Goal: Task Accomplishment & Management: Use online tool/utility

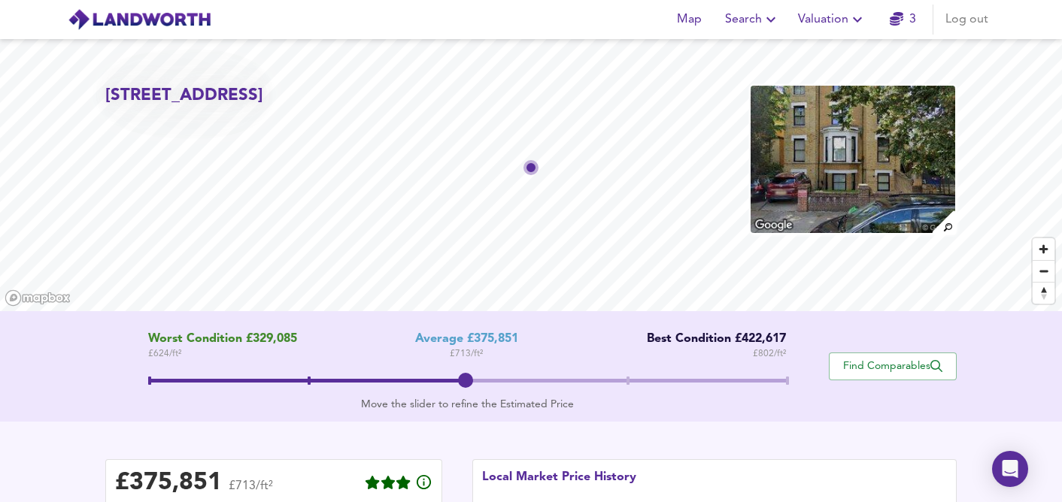
click at [852, 25] on icon "button" at bounding box center [857, 20] width 18 height 18
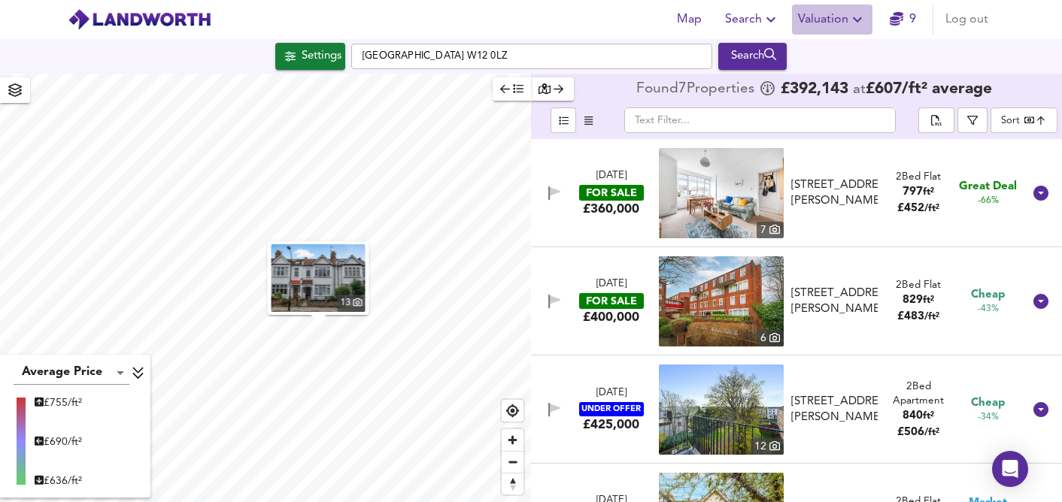
click at [837, 24] on span "Valuation" at bounding box center [832, 19] width 68 height 21
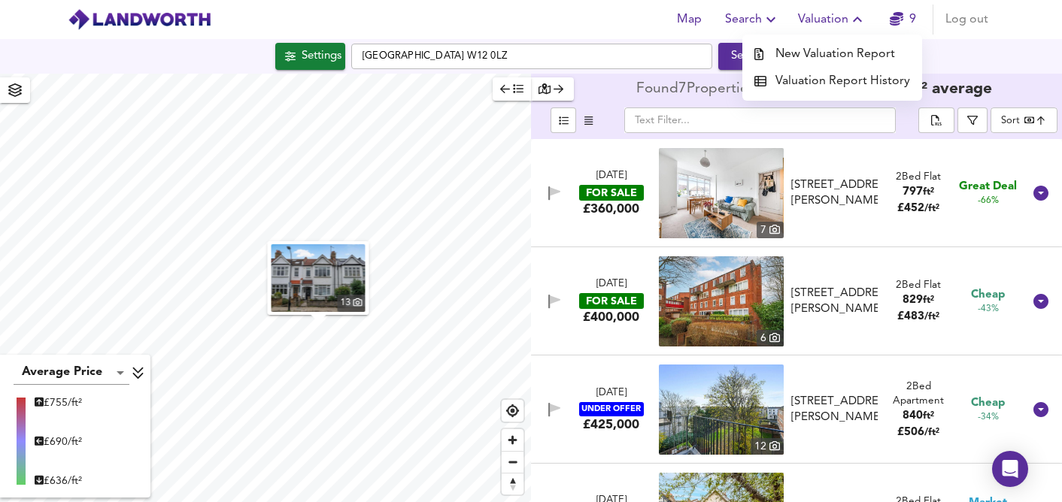
click at [819, 59] on li "New Valuation Report" at bounding box center [832, 54] width 180 height 27
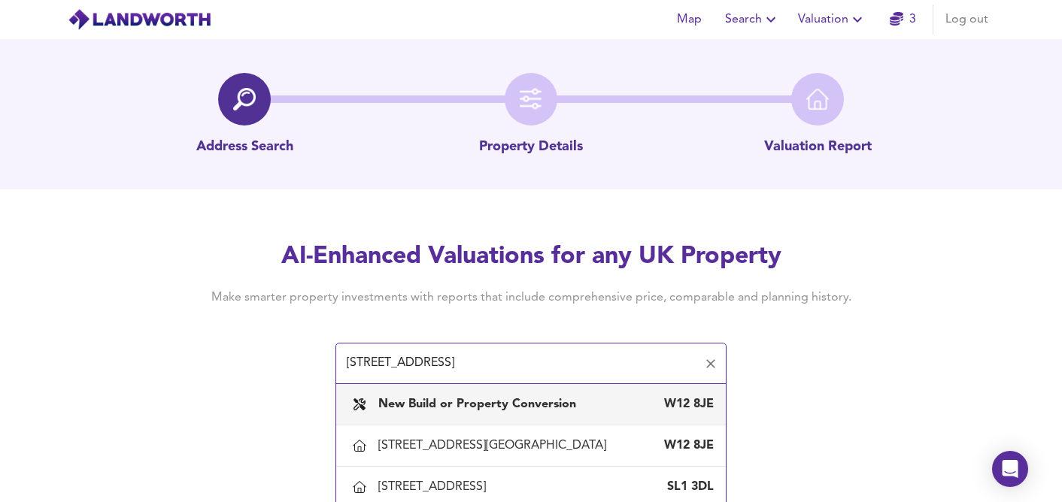
scroll to position [23, 0]
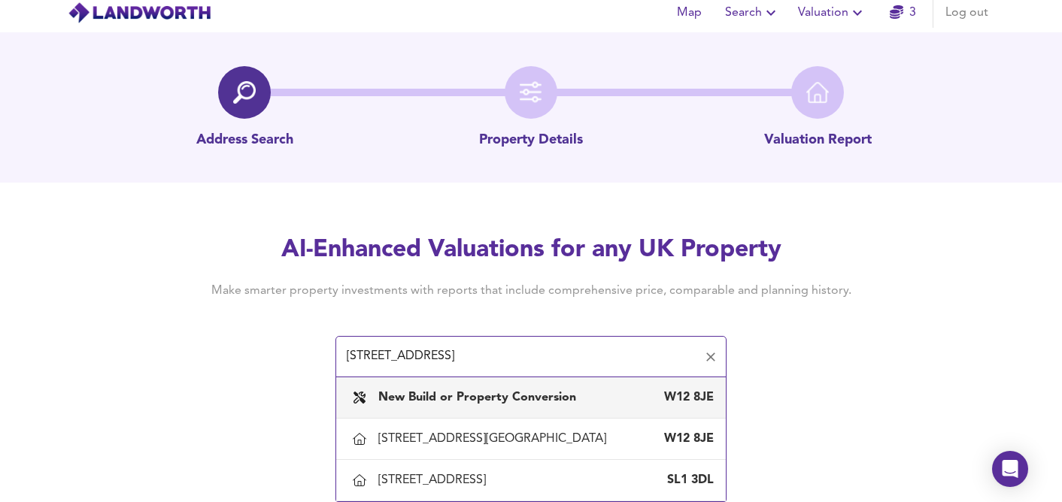
click at [365, 343] on input "33b godolphin road" at bounding box center [519, 357] width 355 height 29
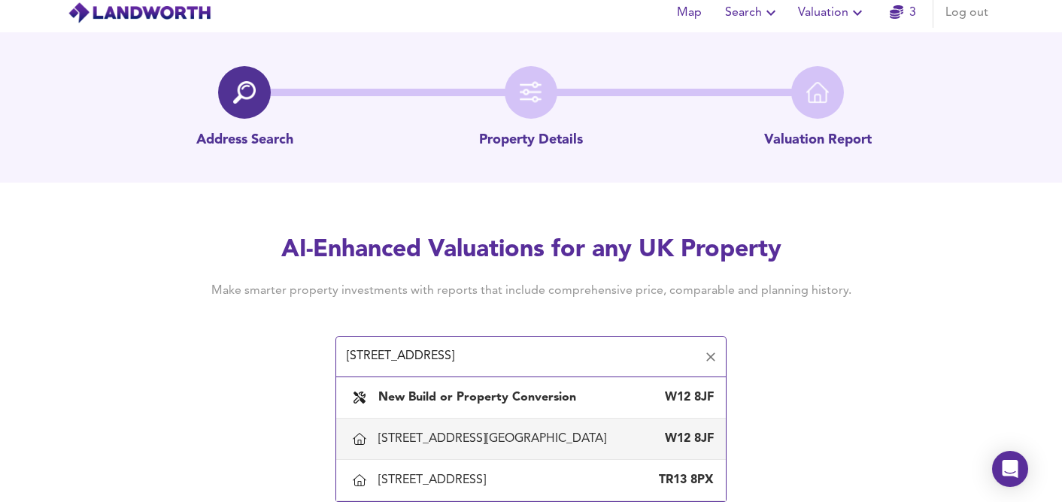
click at [484, 431] on div "33 Godolphin Road, London, Hammersmith And Fulham" at bounding box center [495, 439] width 234 height 17
type input "33 Godolphin Road, London, Hammersmith And Fulham"
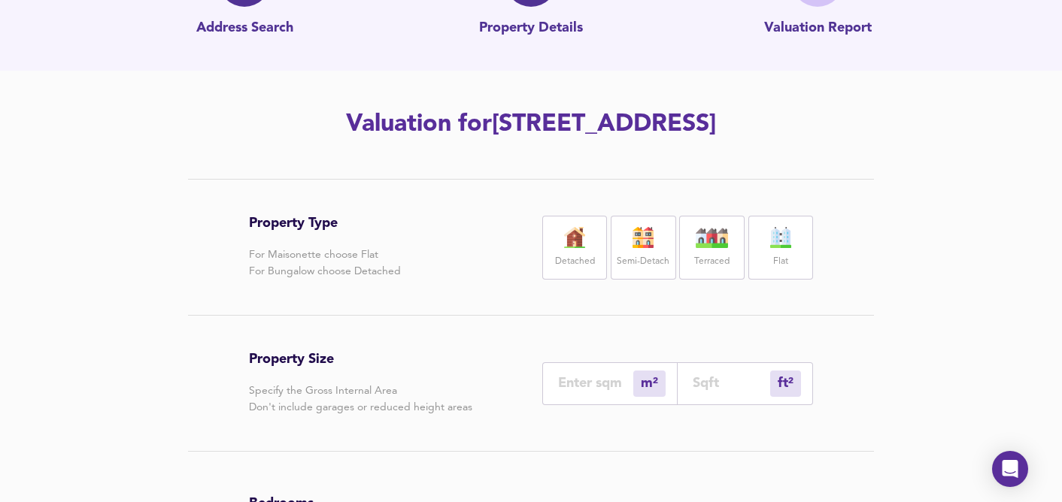
scroll to position [157, 0]
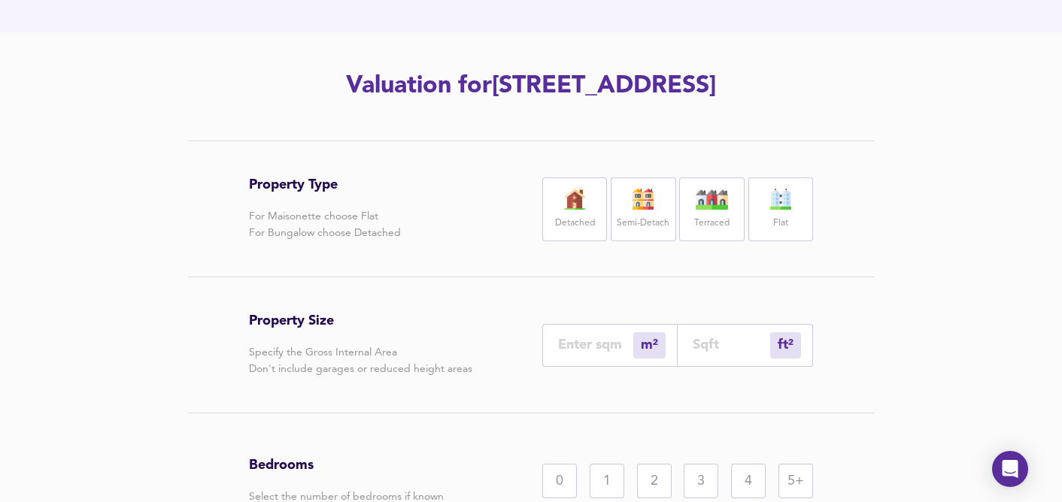
click at [776, 210] on img at bounding box center [781, 199] width 38 height 21
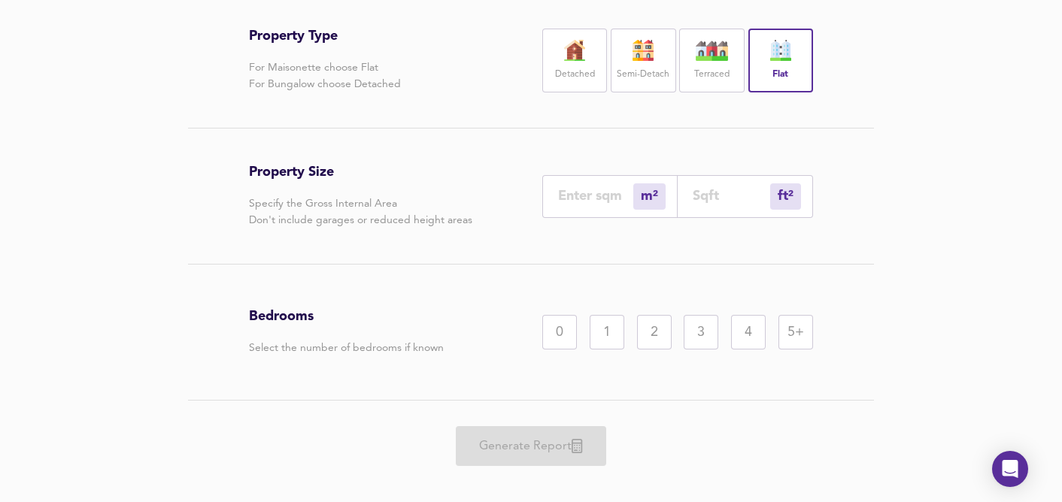
scroll to position [359, 0]
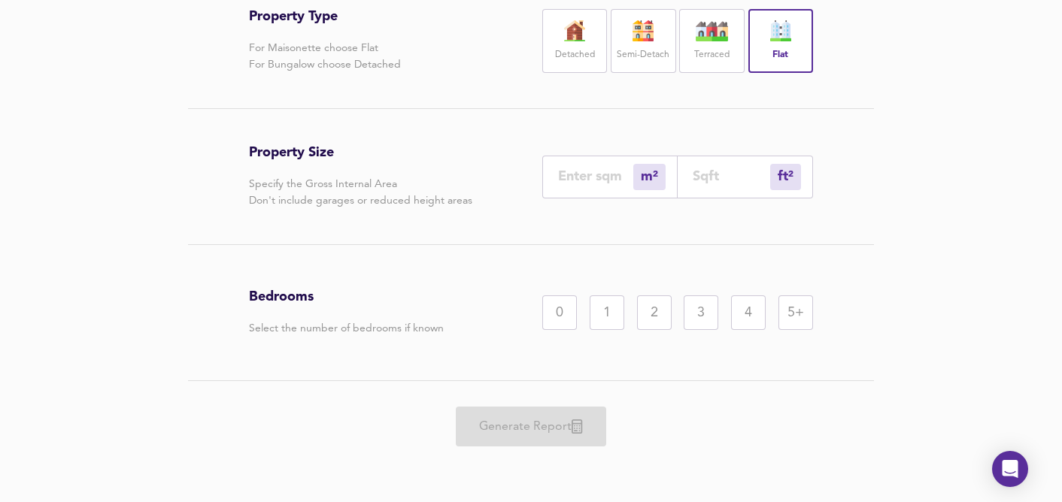
click at [610, 316] on div "1" at bounding box center [607, 313] width 35 height 35
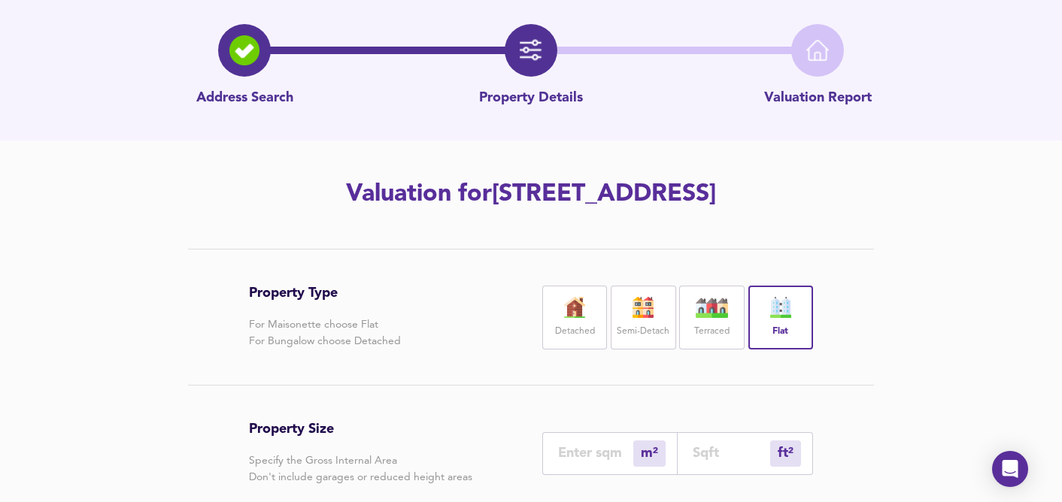
scroll to position [0, 0]
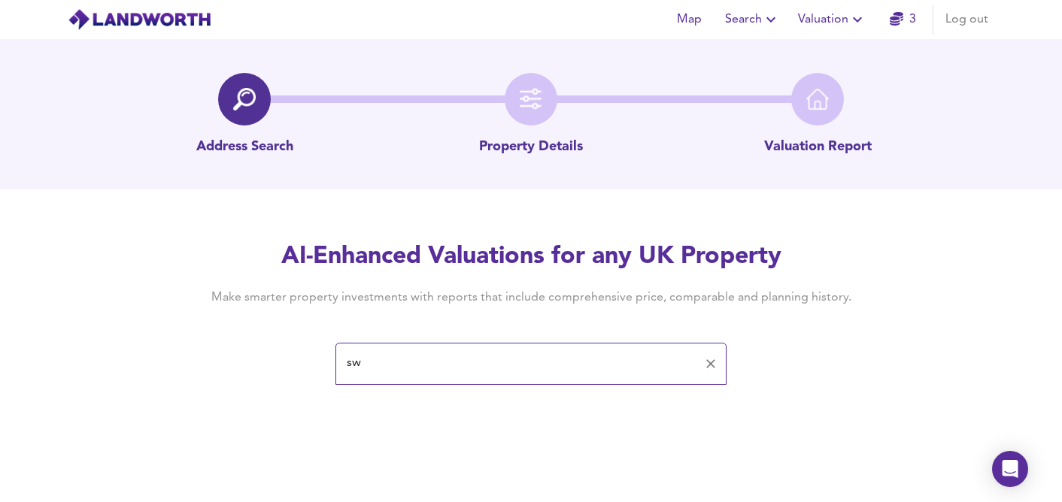
type input "s"
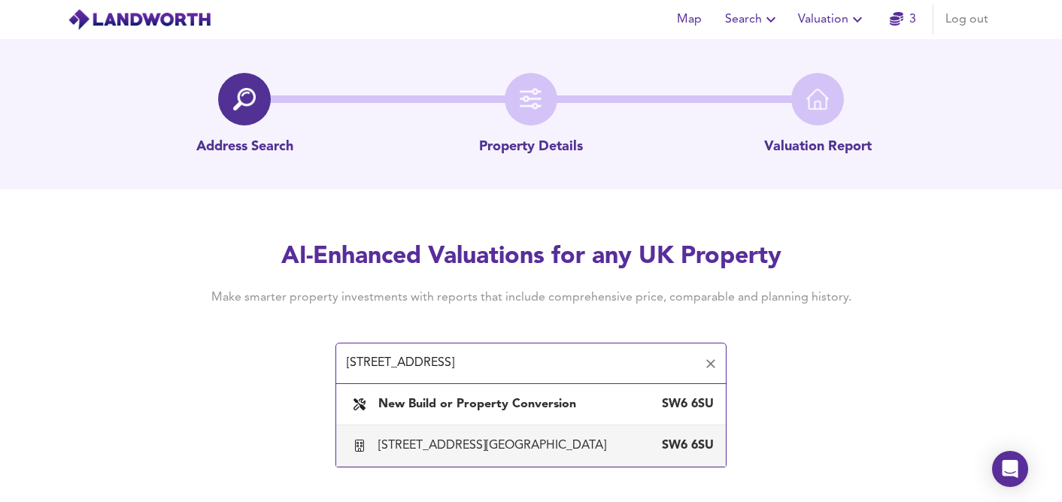
click at [439, 441] on div "477 Fulham Palace Road, London, Hammersmith And Fulham" at bounding box center [495, 446] width 234 height 17
type input "477 Fulham Palace Road, London, Hammersmith And Fulham"
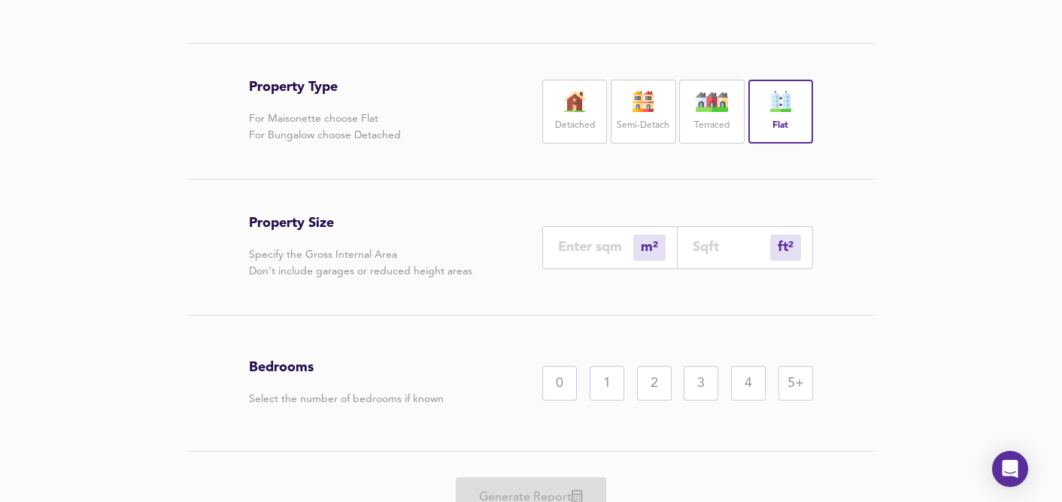
scroll to position [257, 0]
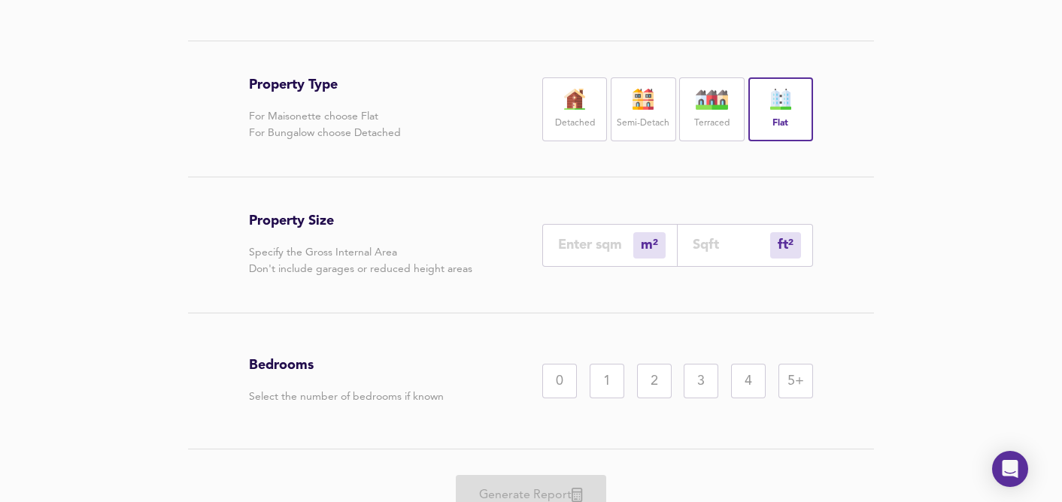
click at [730, 253] on input "number" at bounding box center [731, 245] width 77 height 16
type input "0"
type input "4"
type input "43"
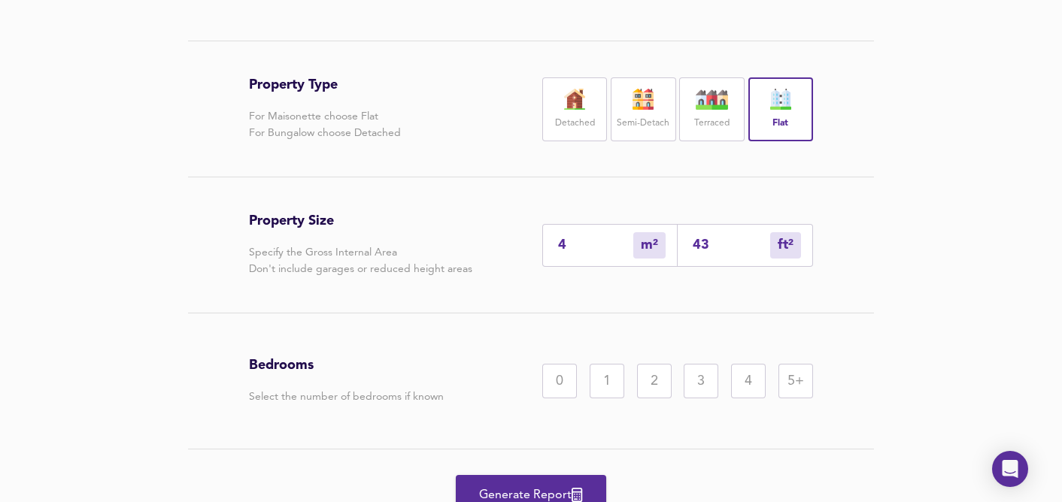
type input "41"
type input "438"
click at [578, 399] on div "0 1 2 3 4 5+" at bounding box center [677, 381] width 271 height 35
click at [605, 399] on div "1" at bounding box center [607, 381] width 35 height 35
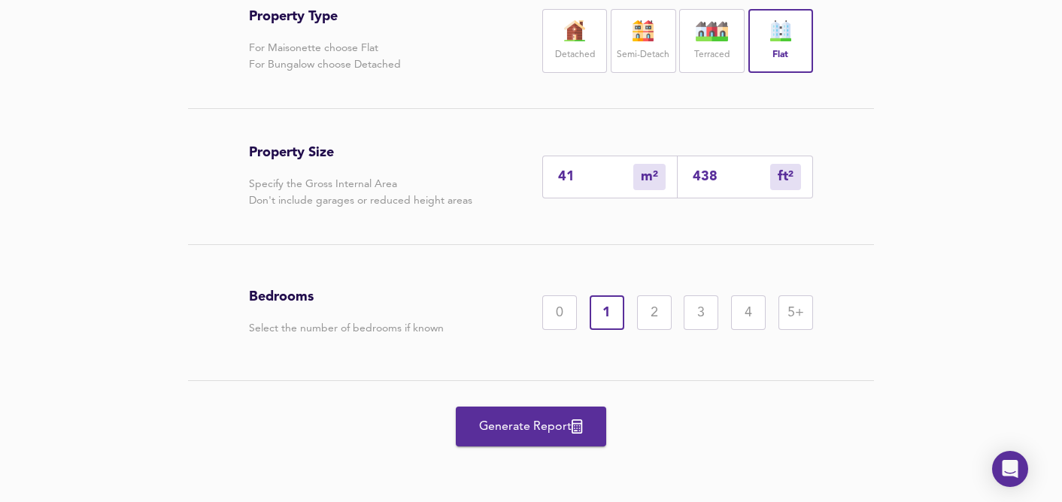
scroll to position [359, 0]
click at [524, 426] on span "Generate Report" at bounding box center [531, 427] width 120 height 21
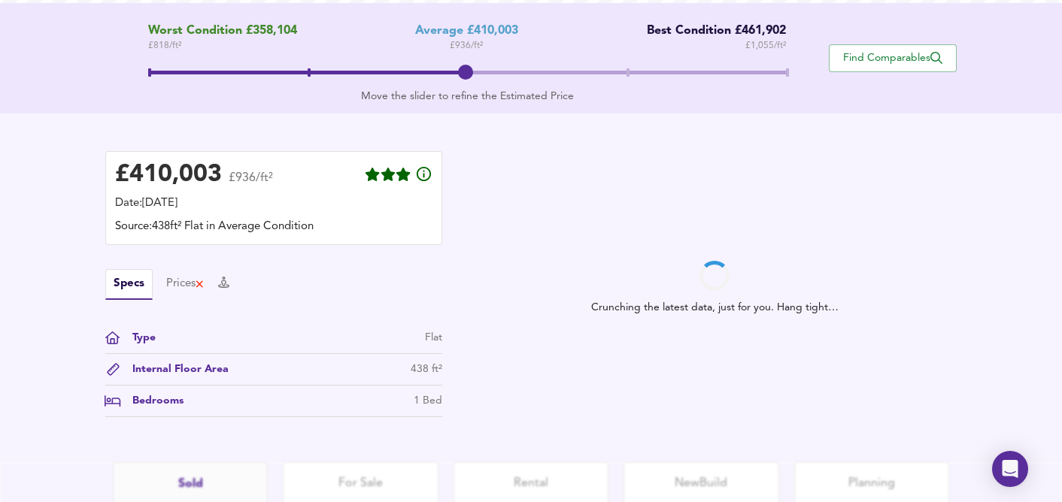
scroll to position [309, 0]
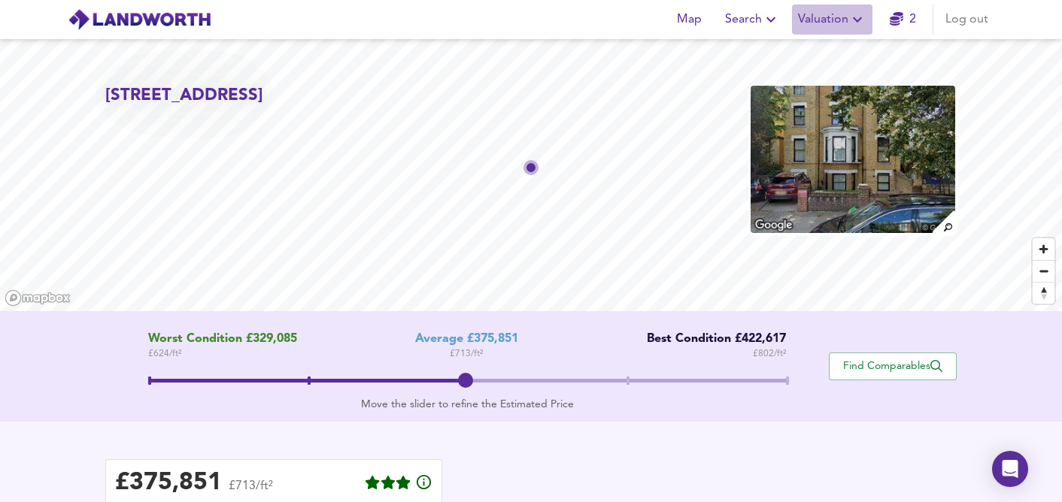
click at [856, 18] on icon "button" at bounding box center [857, 19] width 9 height 5
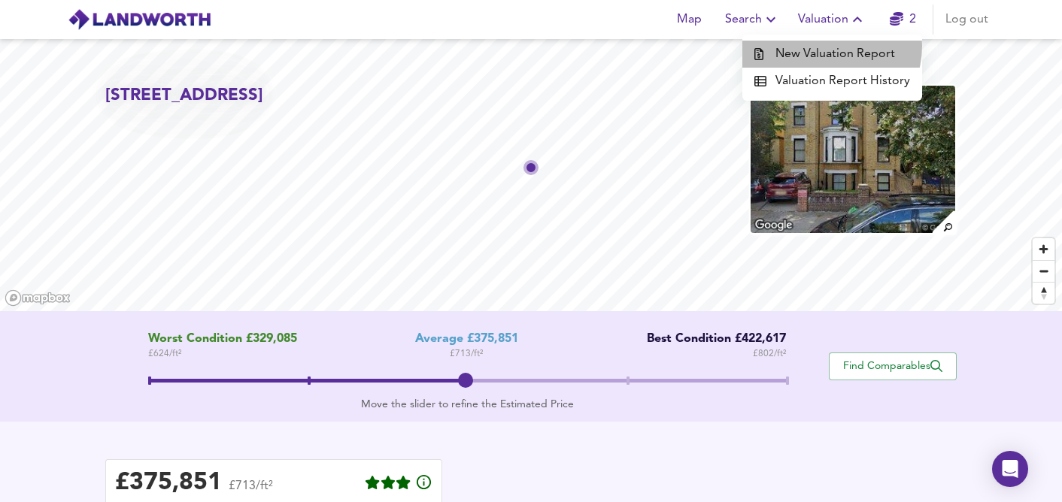
click at [832, 47] on li "New Valuation Report" at bounding box center [832, 54] width 180 height 27
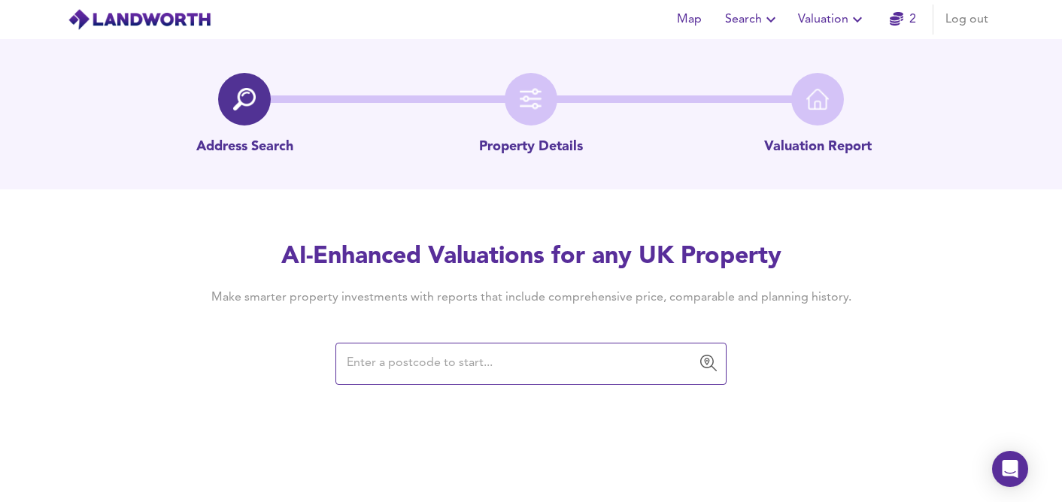
click at [380, 359] on input "text" at bounding box center [519, 364] width 355 height 29
paste input "57 The Vale"
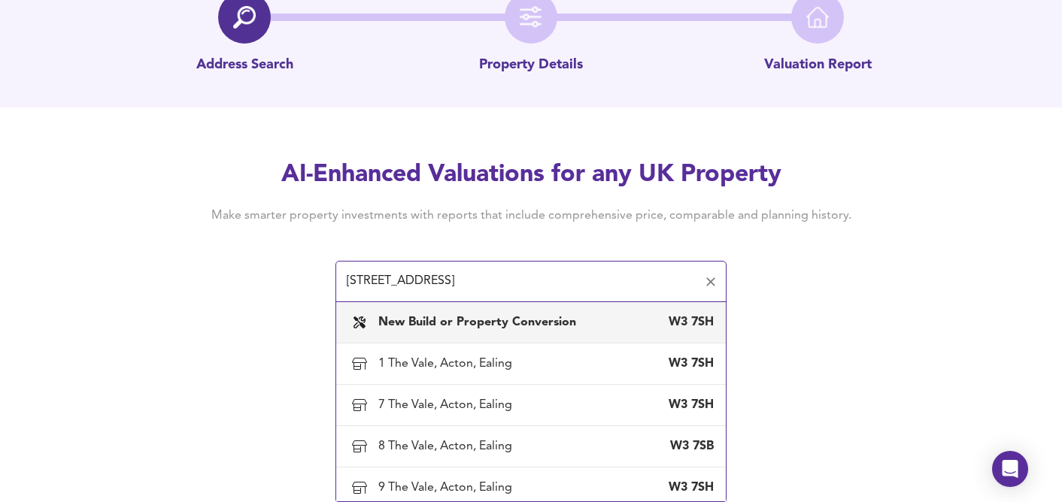
drag, startPoint x: 362, startPoint y: 277, endPoint x: 320, endPoint y: 279, distance: 42.9
click at [320, 279] on div "AI-Enhanced Valuations for any UK Property Make smarter property investments wi…" at bounding box center [531, 230] width 722 height 143
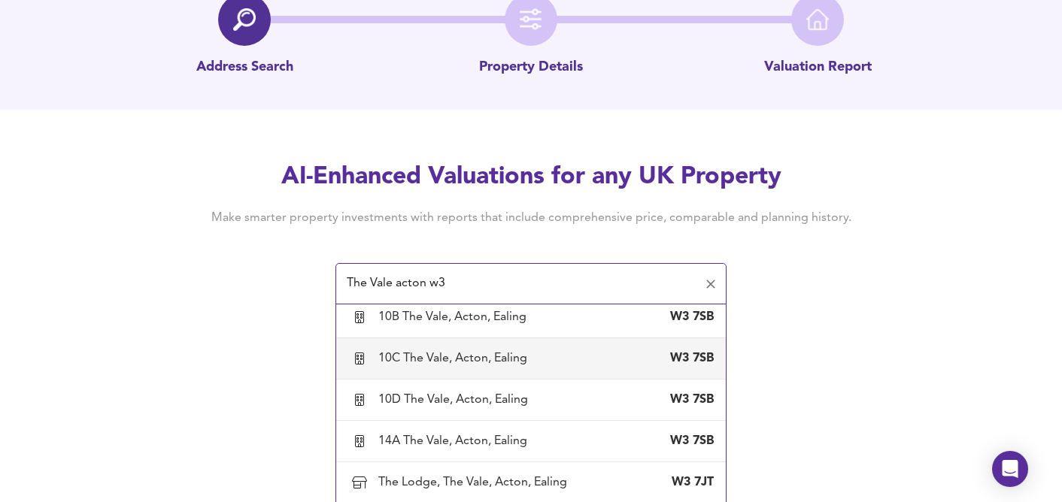
scroll to position [82, 0]
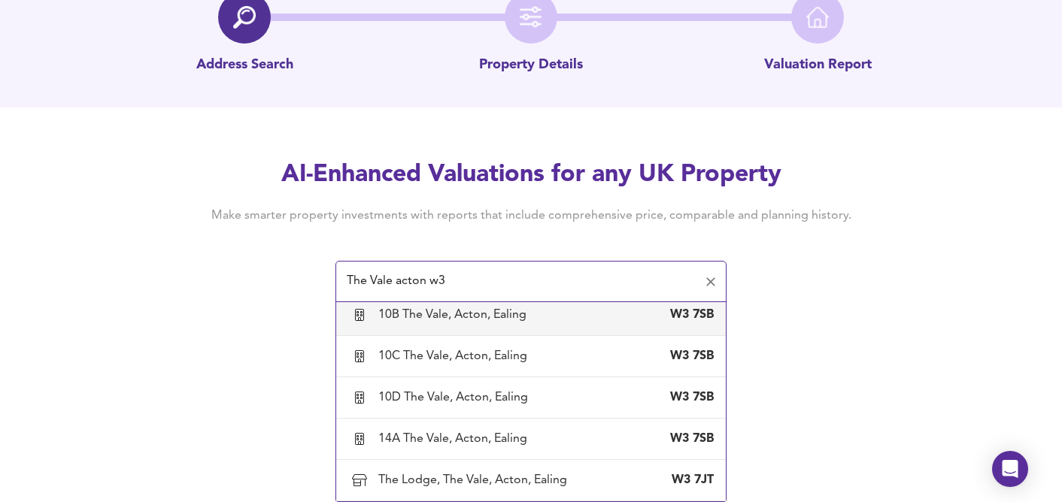
click at [428, 280] on input "The Vale acton w3" at bounding box center [519, 282] width 355 height 29
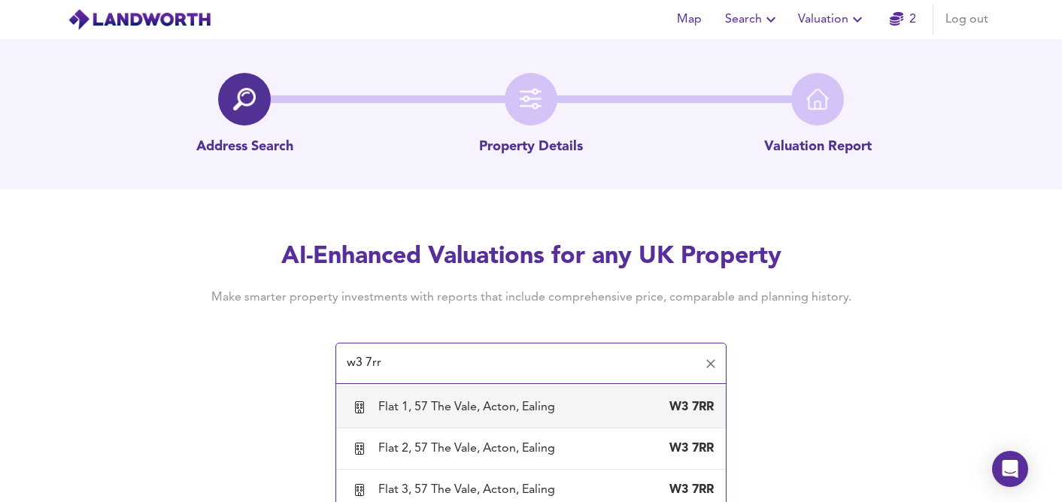
scroll to position [48, 0]
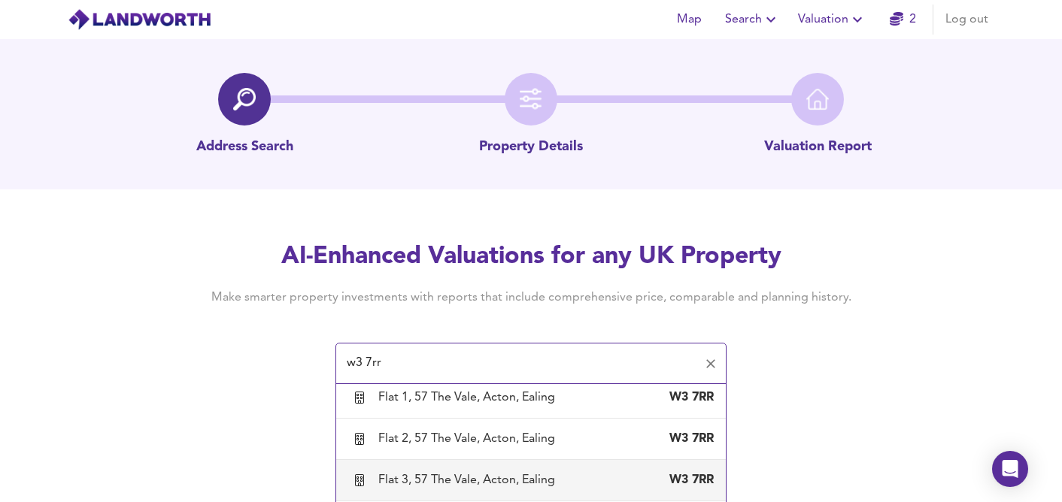
click at [444, 476] on div "Flat 3, 57 The Vale, Acton, Ealing" at bounding box center [469, 480] width 183 height 17
type input "Flat 3, 57 The Vale, Acton, Ealing"
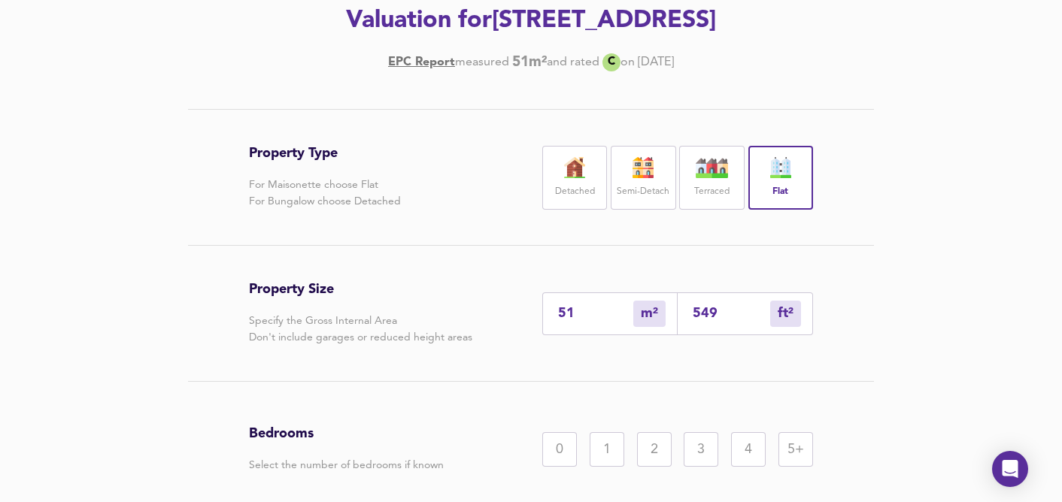
scroll to position [229, 0]
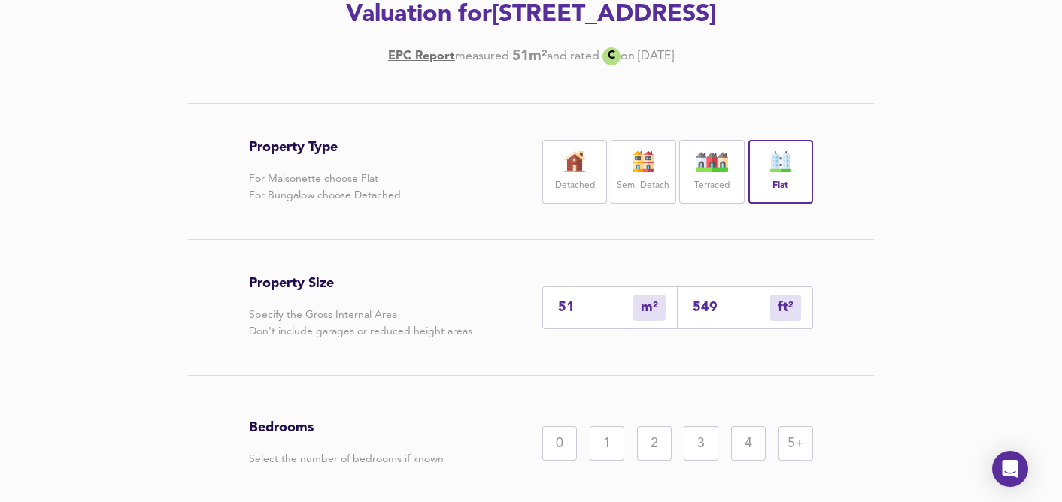
click at [723, 305] on input "549" at bounding box center [731, 308] width 77 height 16
type input "5"
type input "54"
type input "0"
type input "5"
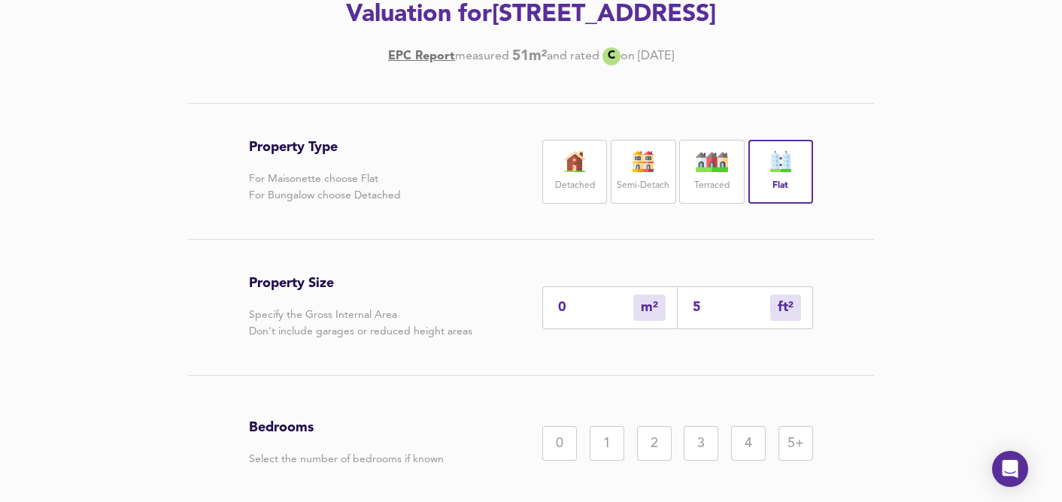
type input "5"
type input "58"
type input "54"
type input "581"
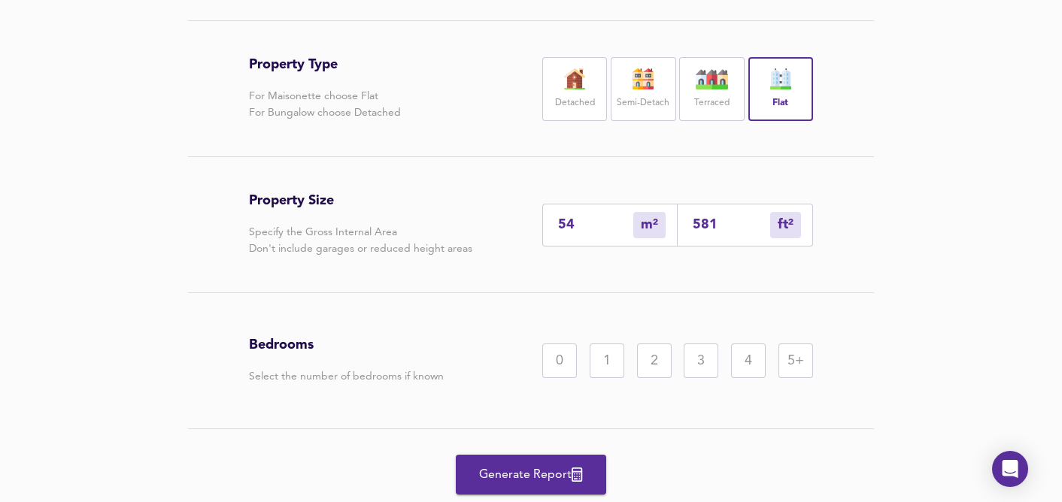
scroll to position [345, 0]
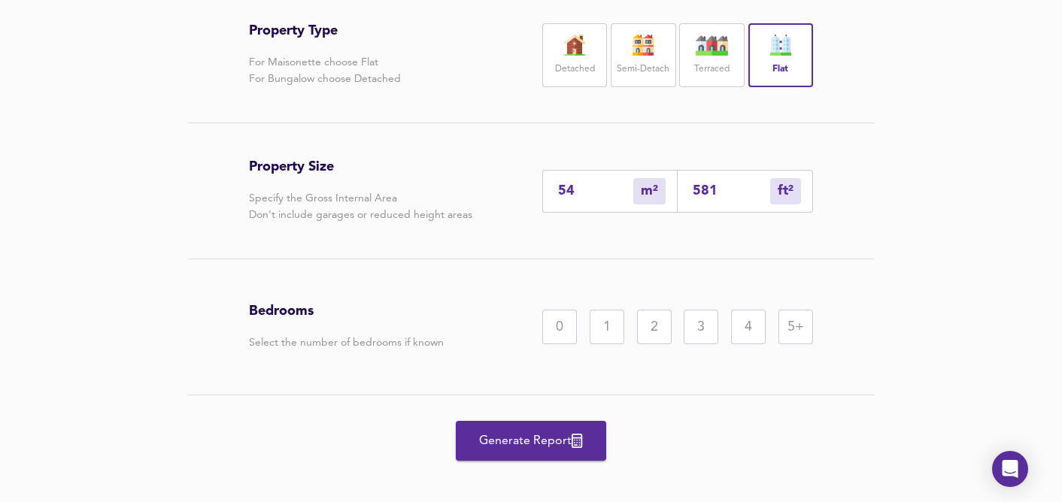
click at [605, 332] on div "1" at bounding box center [607, 327] width 35 height 35
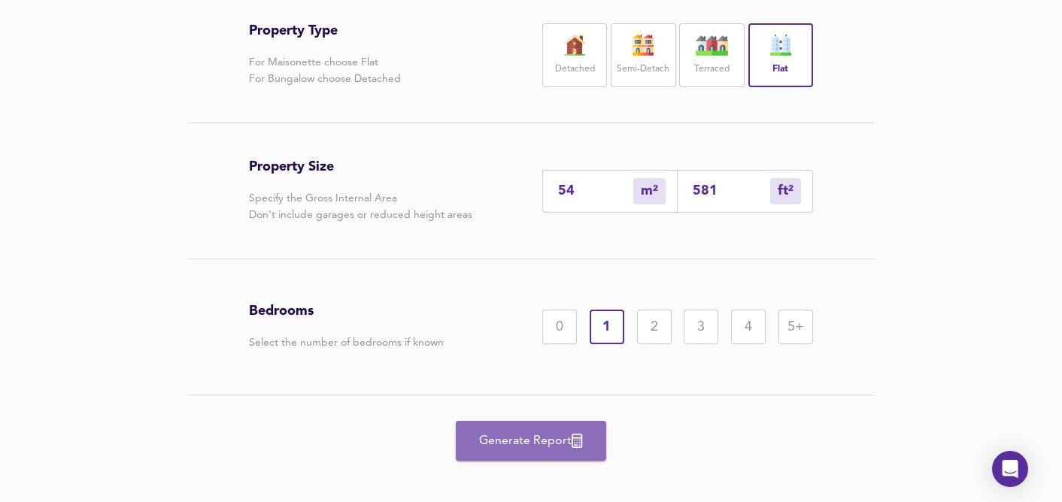
click at [541, 444] on span "Generate Report" at bounding box center [531, 441] width 120 height 21
